Goal: Find specific page/section: Find specific page/section

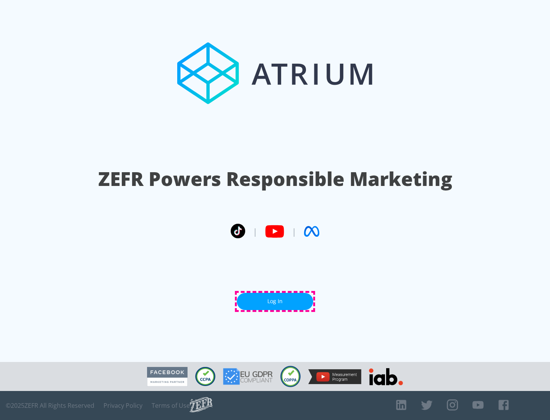
click at [275, 301] on link "Log In" at bounding box center [275, 301] width 76 height 17
